Goal: Information Seeking & Learning: Find specific fact

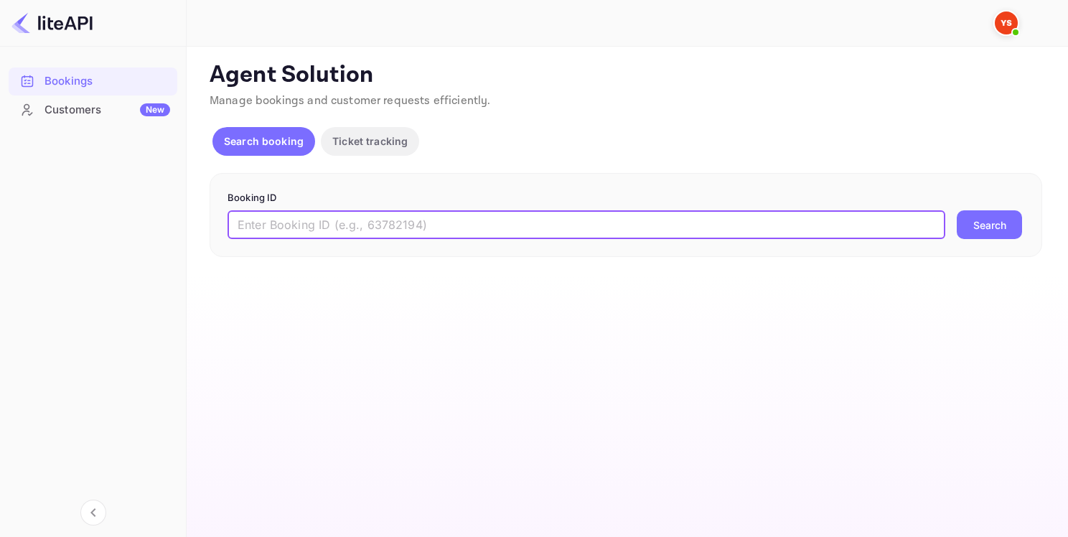
paste input "9025405"
type input "9025405"
click at [1013, 225] on button "Search" at bounding box center [989, 224] width 65 height 29
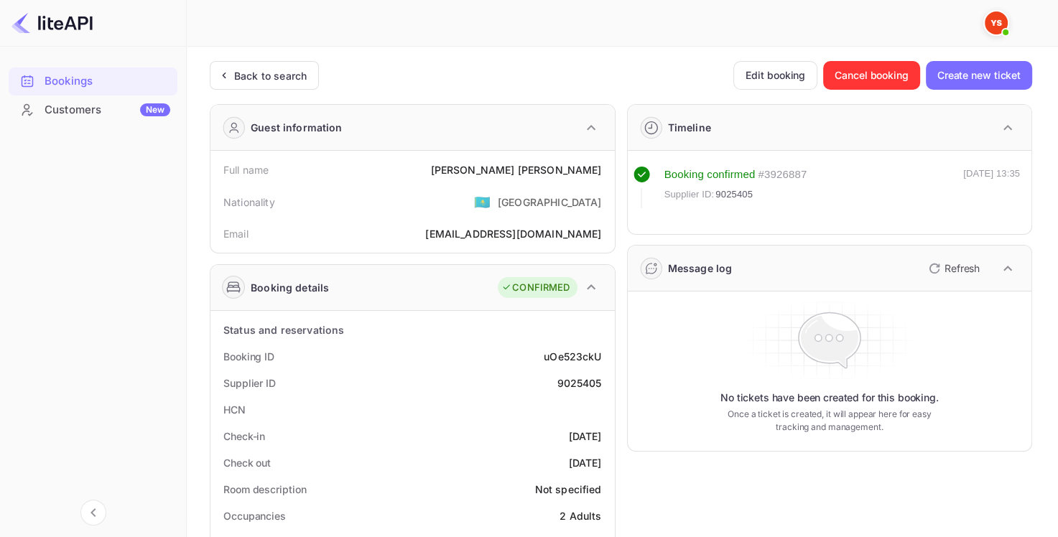
click at [582, 381] on div "9025405" at bounding box center [579, 383] width 45 height 15
copy div "9025405"
drag, startPoint x: 516, startPoint y: 170, endPoint x: 599, endPoint y: 169, distance: 82.6
click at [599, 169] on div "[PERSON_NAME]" at bounding box center [515, 169] width 171 height 15
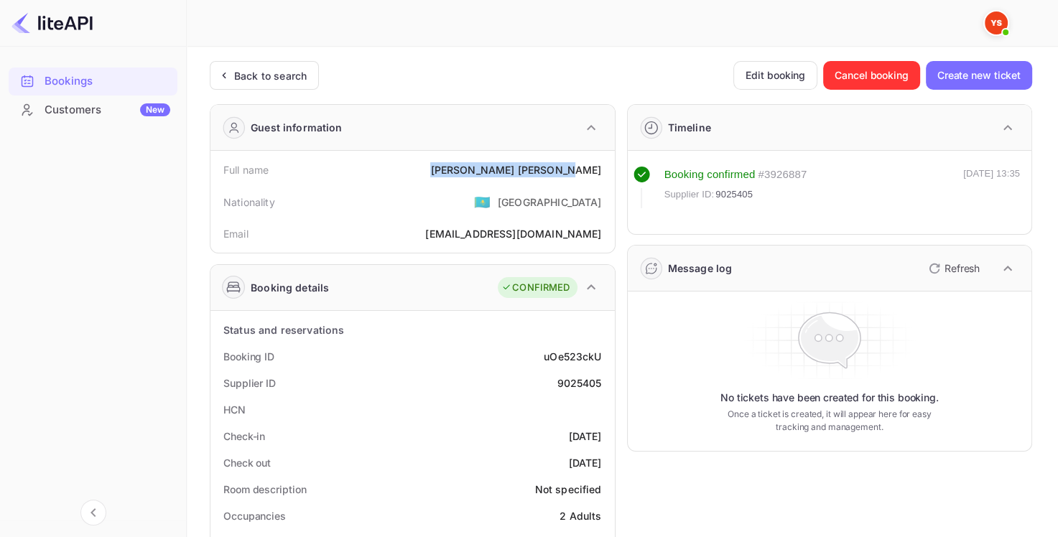
copy div "[PERSON_NAME]"
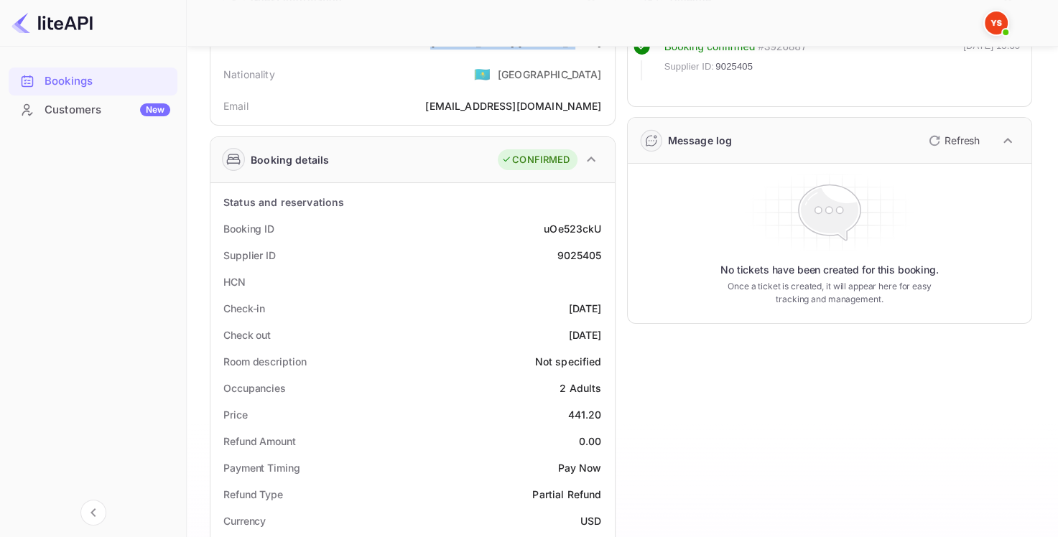
scroll to position [144, 0]
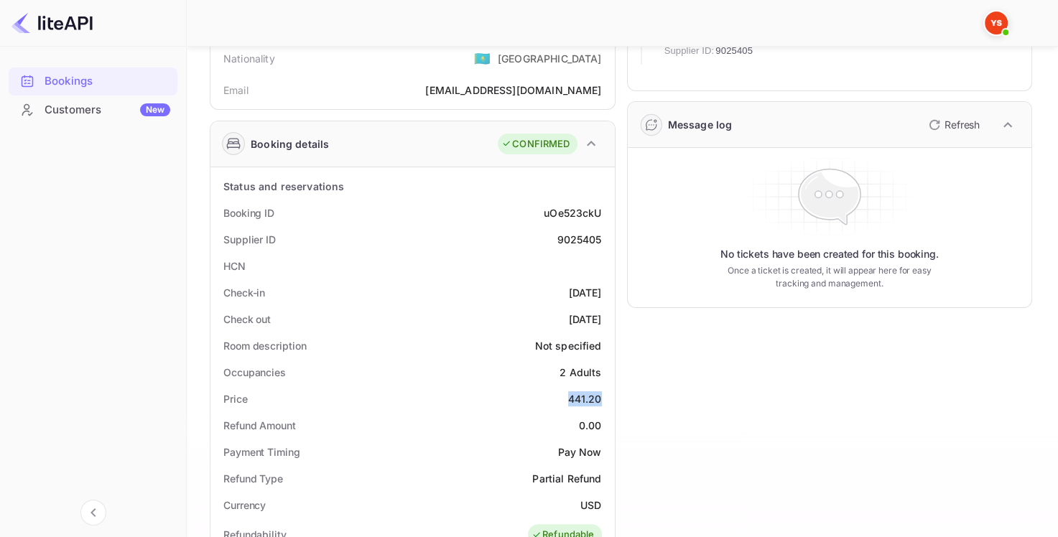
drag, startPoint x: 563, startPoint y: 399, endPoint x: 600, endPoint y: 401, distance: 37.4
click at [600, 401] on div "Price 441.20" at bounding box center [412, 399] width 393 height 27
copy div "441.20"
